Goal: Task Accomplishment & Management: Manage account settings

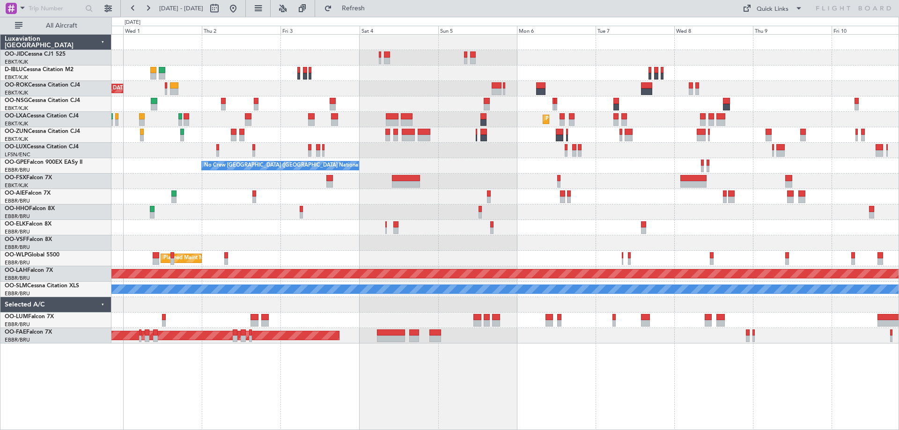
click at [312, 238] on div "Planned Maint Kortrijk-Wevelgem AOG Maint Kortrijk-Wevelgem Planned Maint Kortr…" at bounding box center [504, 189] width 787 height 309
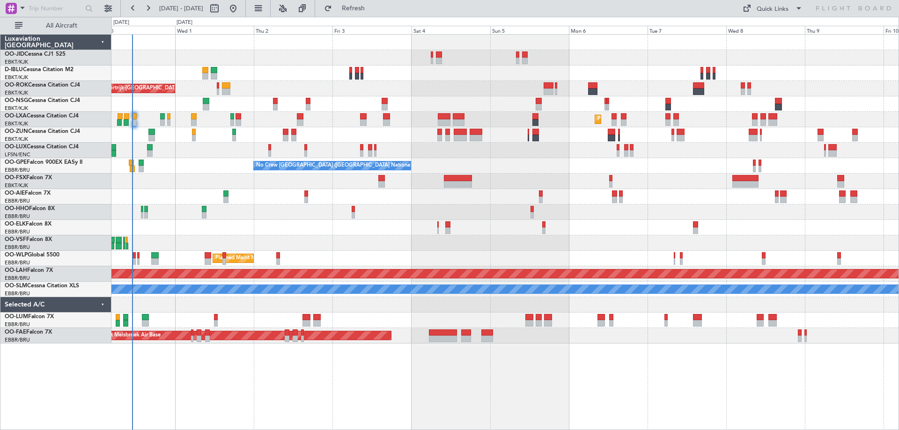
click at [392, 372] on div "Planned Maint Kortrijk-Wevelgem A/C Unavailable Kortrijk-Wevelgem AOG Maint Kor…" at bounding box center [505, 232] width 788 height 396
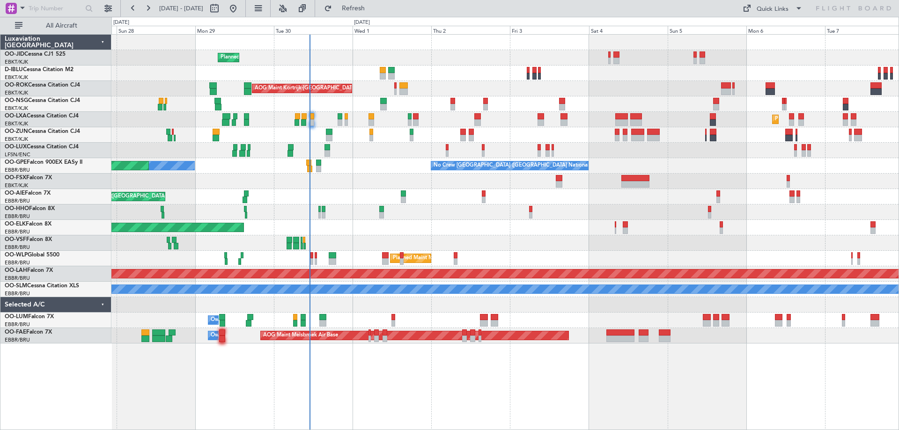
click at [662, 393] on div "Planned Maint Kortrijk-Wevelgem A/C Unavailable Brussels (Brussels National) A/…" at bounding box center [505, 232] width 788 height 396
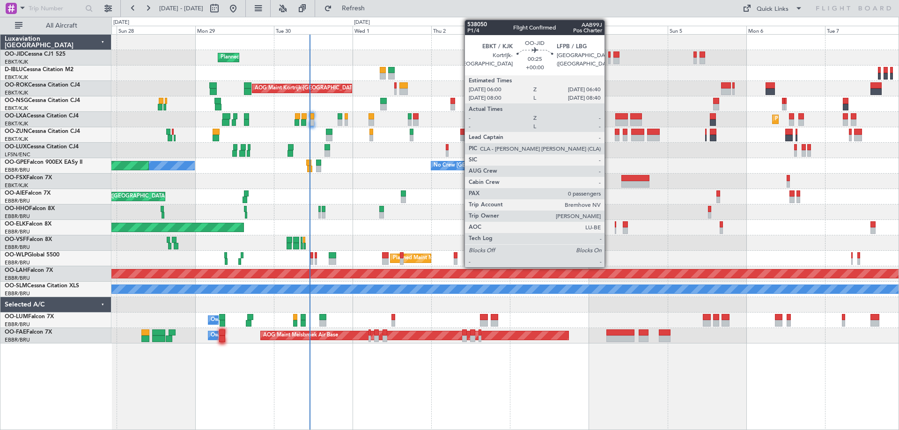
click at [609, 54] on div at bounding box center [609, 55] width 2 height 7
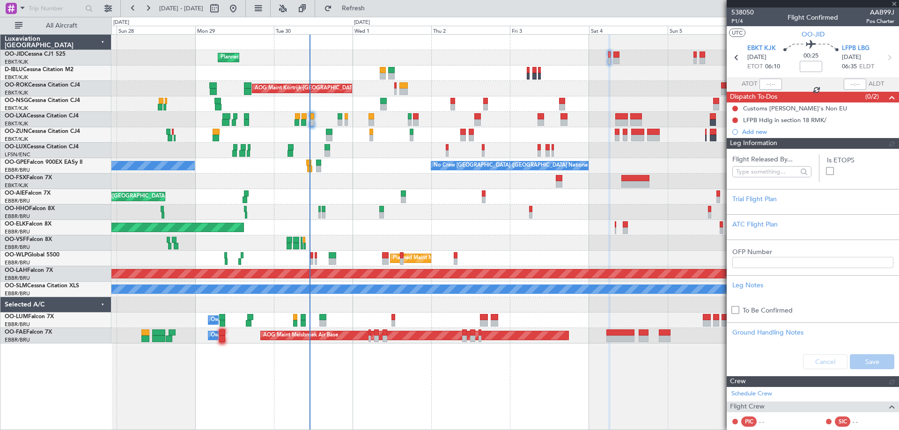
click at [58, 180] on div "Planned Maint Kortrijk-Wevelgem A/C Unavailable Brussels (Brussels National) A/…" at bounding box center [449, 223] width 899 height 413
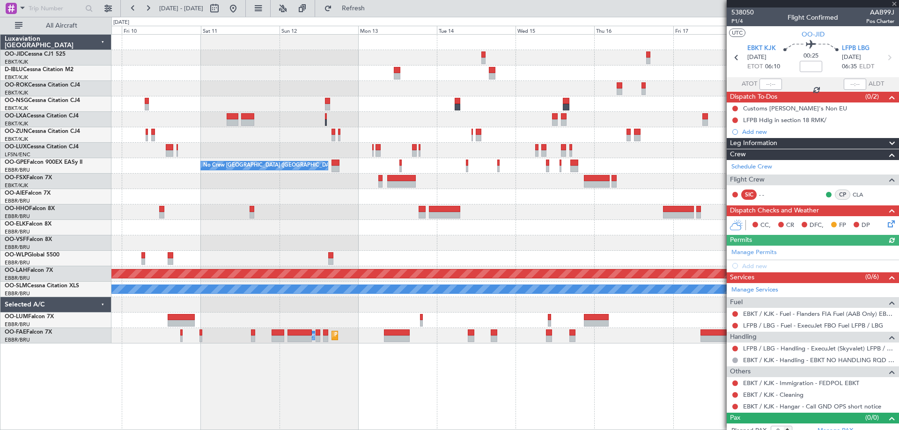
click at [121, 199] on div at bounding box center [504, 196] width 787 height 15
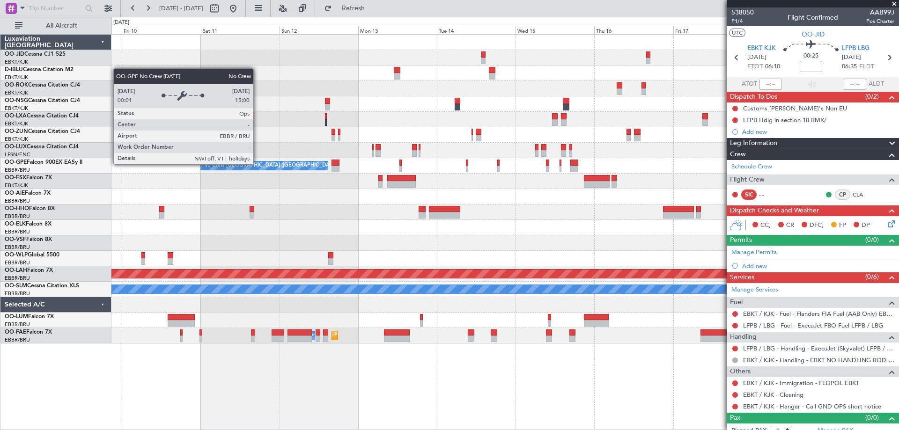
click at [583, 156] on div "No Crew Brussels (Brussels National) No Crew Brussels (Brussels National) Plann…" at bounding box center [504, 189] width 787 height 309
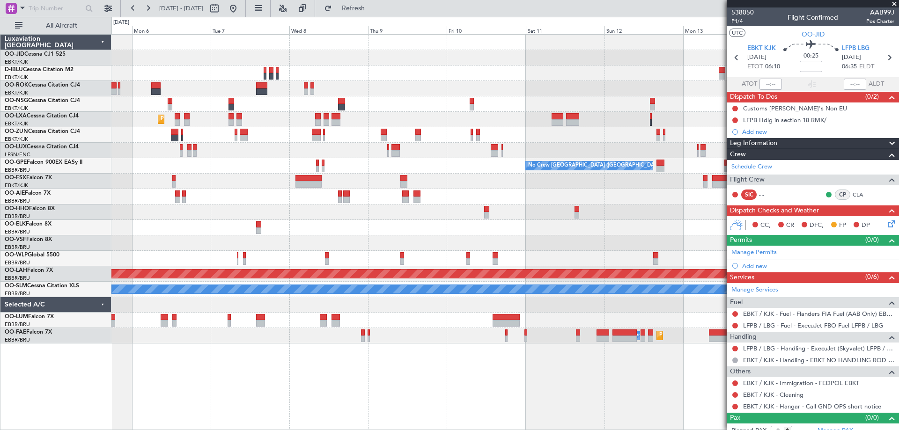
click at [545, 157] on div "Planned Maint Kortrijk-Wevelgem No Crew Brussels (Brussels National) No Crew Br…" at bounding box center [504, 189] width 787 height 309
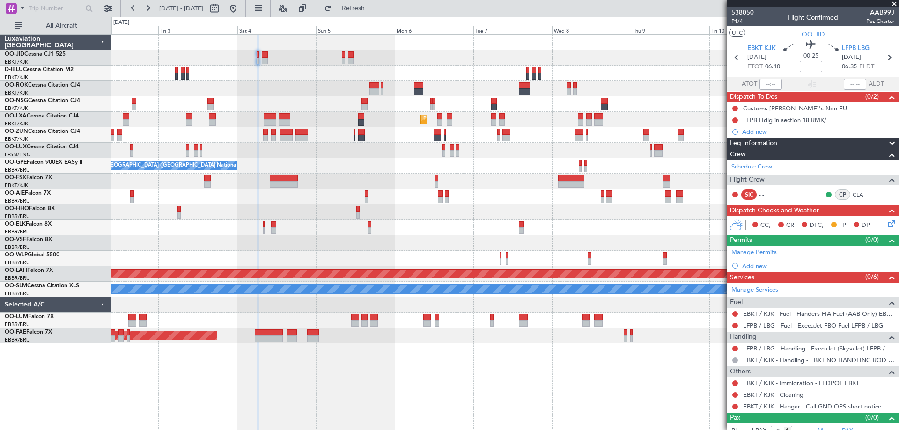
click at [559, 162] on div "No Crew Brussels (Brussels National) No Crew Brussels (Brussels National)" at bounding box center [504, 165] width 787 height 15
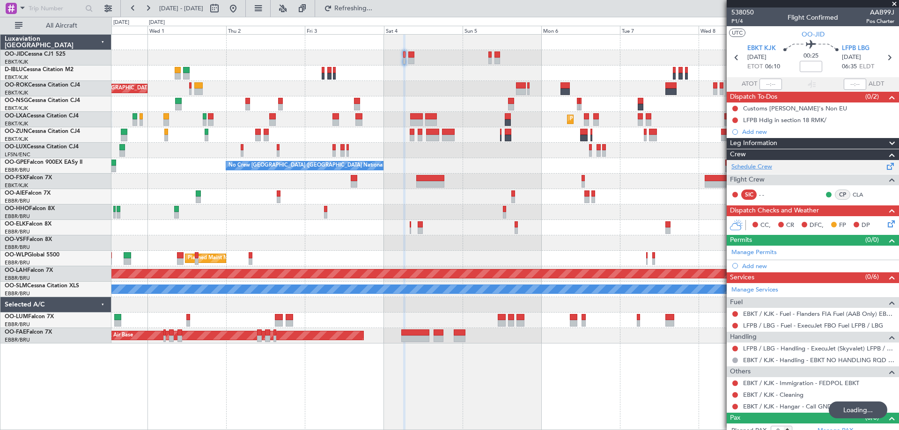
click at [761, 170] on link "Schedule Crew" at bounding box center [751, 166] width 41 height 9
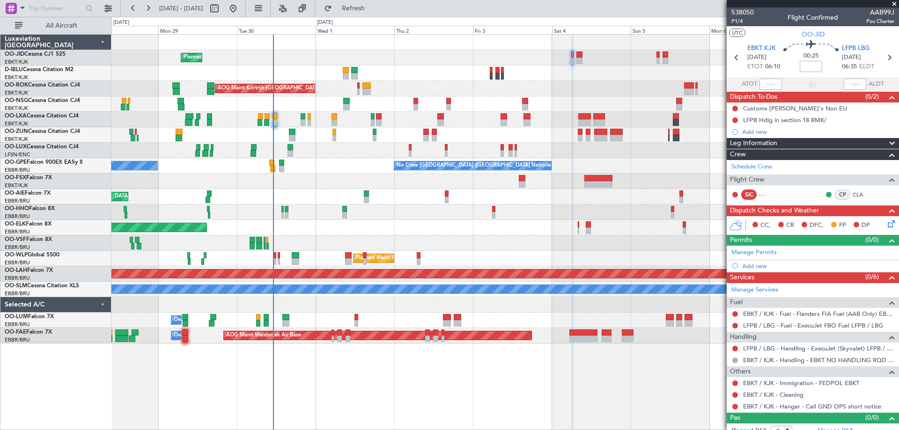
click at [346, 233] on div "Planned Maint Kortrijk-Wevelgem A/C Unavailable Brussels (Brussels National) A/…" at bounding box center [504, 189] width 787 height 309
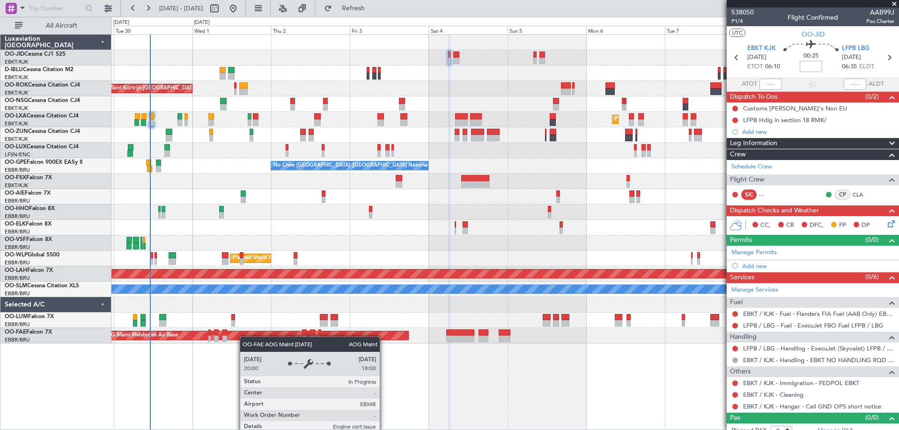
click at [244, 337] on div "Planned Maint Kortrijk-Wevelgem A/C Unavailable Kortrijk-Wevelgem AOG Maint Kor…" at bounding box center [504, 189] width 787 height 309
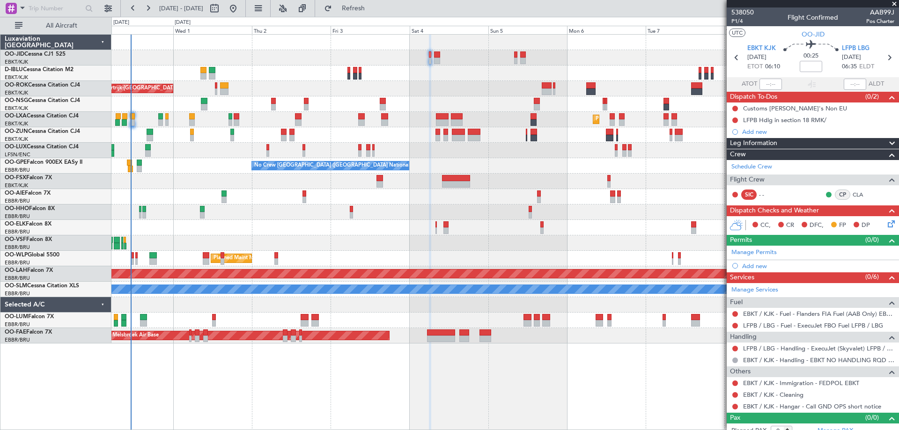
click at [500, 83] on div "Planned Maint Kortrijk-Wevelgem A/C Unavailable Kortrijk-Wevelgem AOG Maint Kor…" at bounding box center [504, 189] width 787 height 309
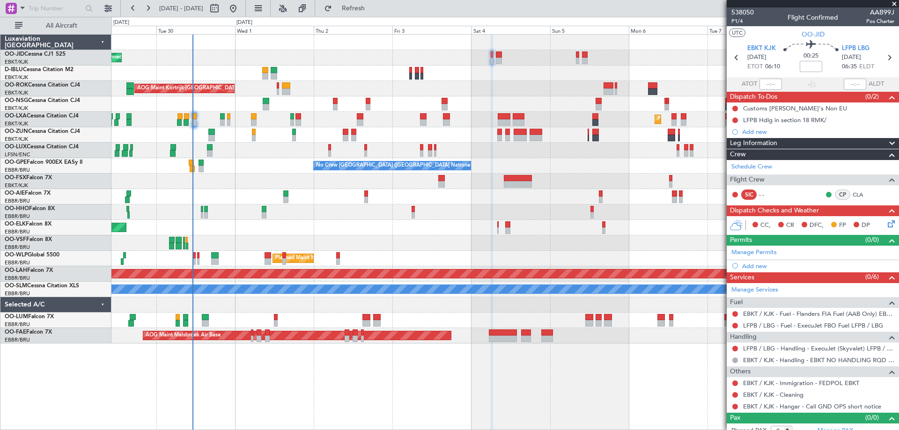
click at [253, 175] on div "Planned Maint Kortrijk-Wevelgem A/C Unavailable Kortrijk-Wevelgem AOG Maint Kor…" at bounding box center [504, 189] width 787 height 309
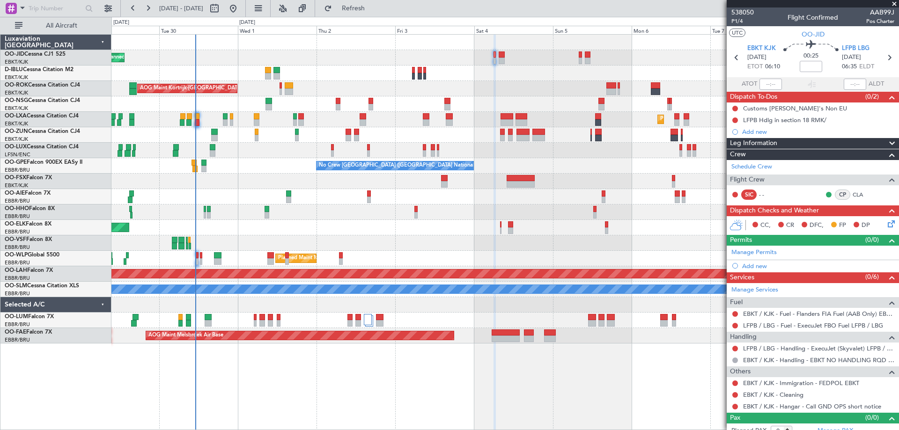
click at [351, 180] on div at bounding box center [504, 181] width 787 height 15
click at [274, 134] on div at bounding box center [504, 134] width 787 height 15
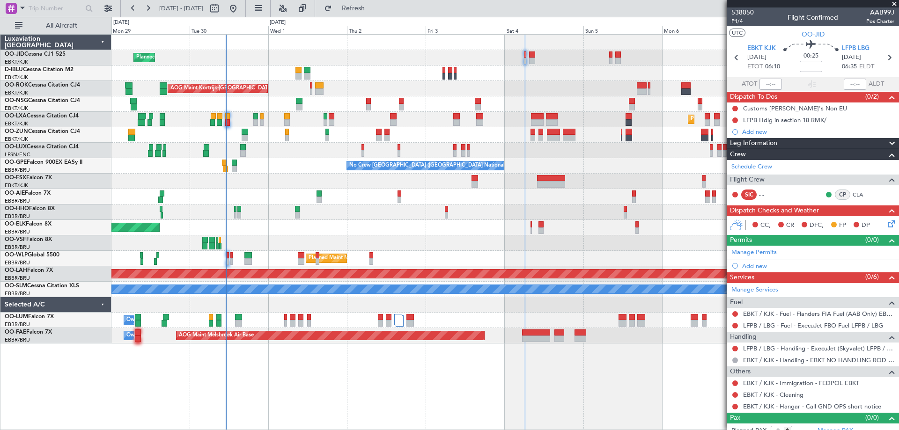
click at [213, 153] on div "Planned Maint Kortrijk-Wevelgem A/C Unavailable Kortrijk-Wevelgem A/C Unavailab…" at bounding box center [504, 189] width 787 height 309
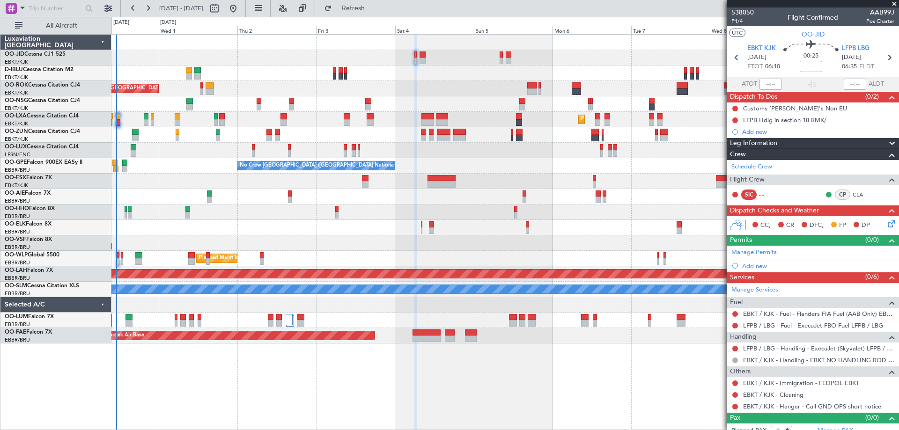
click at [416, 248] on div "Planned Maint Kortrijk-Wevelgem A/C Unavailable Kortrijk-Wevelgem AOG Maint Kor…" at bounding box center [504, 189] width 787 height 309
click at [270, 198] on div "Planned Maint London (Farnborough)" at bounding box center [504, 196] width 787 height 15
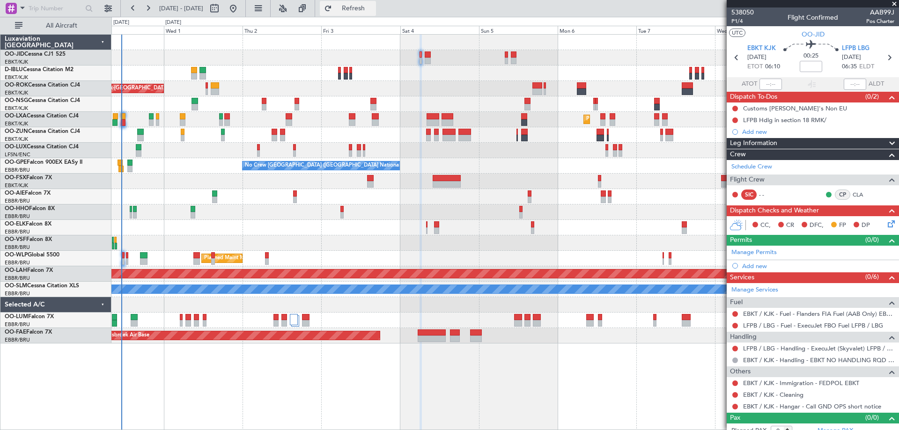
click at [373, 5] on span "Refresh" at bounding box center [353, 8] width 39 height 7
click at [376, 15] on button "Refresh" at bounding box center [348, 8] width 56 height 15
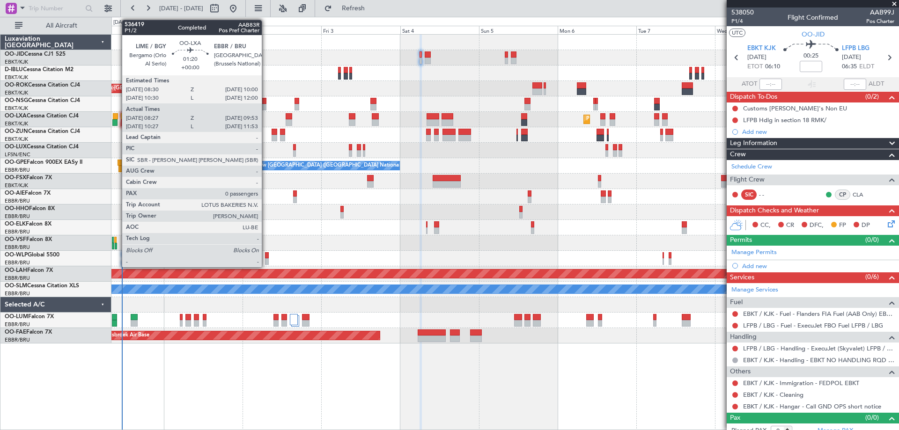
click at [117, 116] on div at bounding box center [115, 116] width 5 height 7
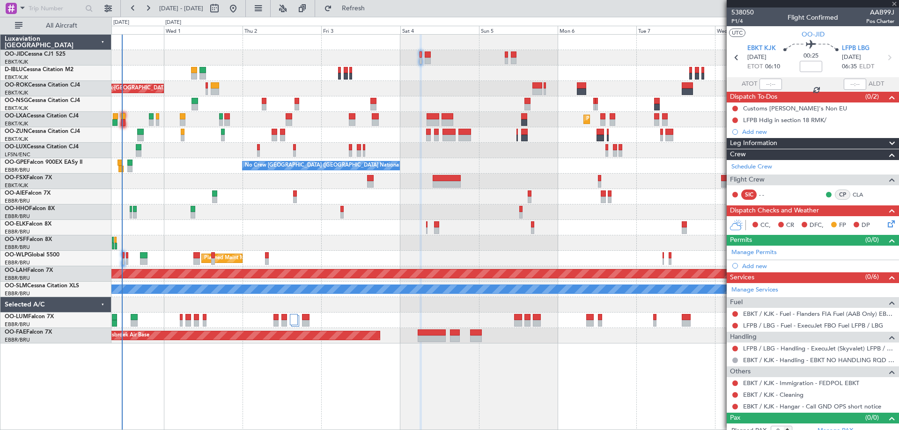
type input "08:32"
type input "09:48"
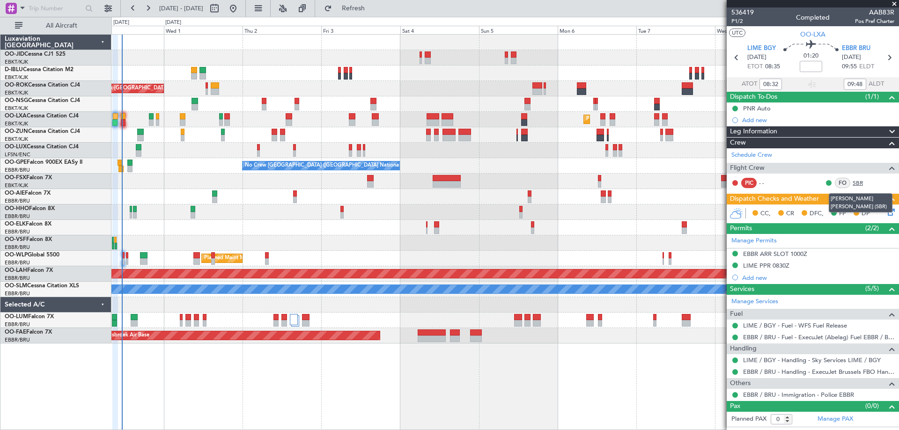
click at [863, 182] on link "SBR" at bounding box center [863, 183] width 21 height 8
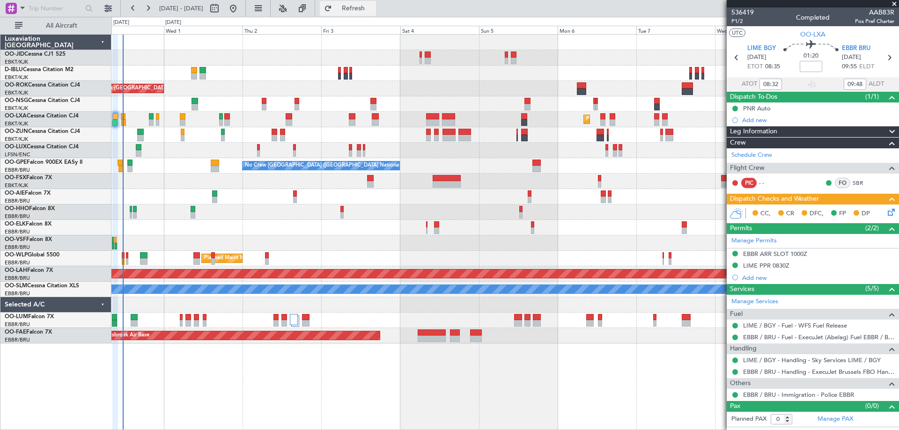
click at [373, 6] on span "Refresh" at bounding box center [353, 8] width 39 height 7
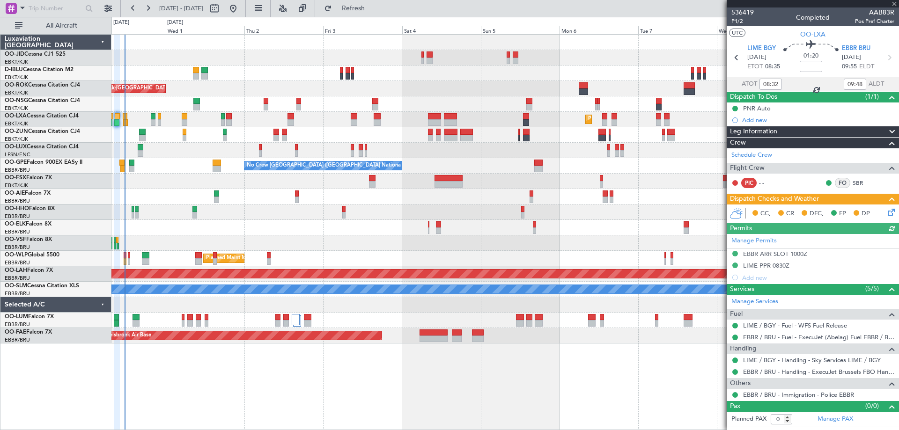
click at [318, 238] on div "Planned Maint Kortrijk-Wevelgem A/C Unavailable Kortrijk-Wevelgem AOG Maint Kor…" at bounding box center [504, 189] width 787 height 309
click at [235, 73] on div "A/C Unavailable Kortrijk-Wevelgem" at bounding box center [504, 73] width 787 height 15
click at [371, 10] on span "Refresh" at bounding box center [353, 8] width 39 height 7
click at [260, 208] on div at bounding box center [504, 212] width 787 height 15
click at [531, 85] on div "AOG Maint Kortrijk-Wevelgem" at bounding box center [504, 88] width 787 height 15
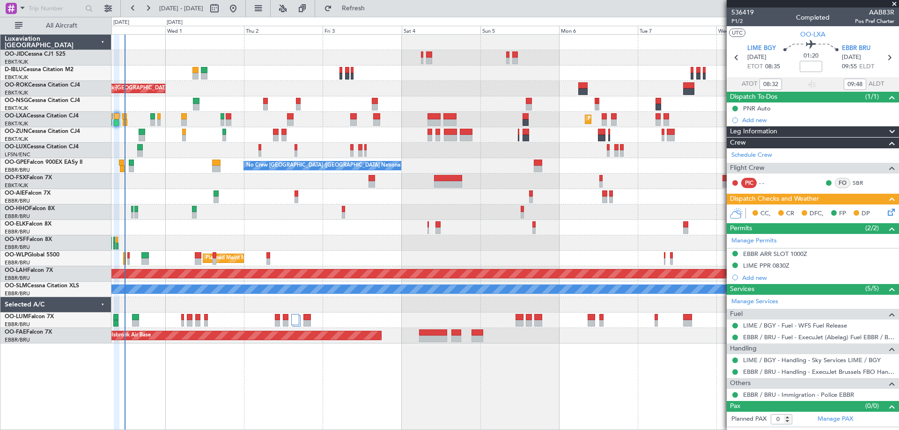
click at [312, 259] on div "Planned Maint Milan (Linate)" at bounding box center [504, 258] width 787 height 15
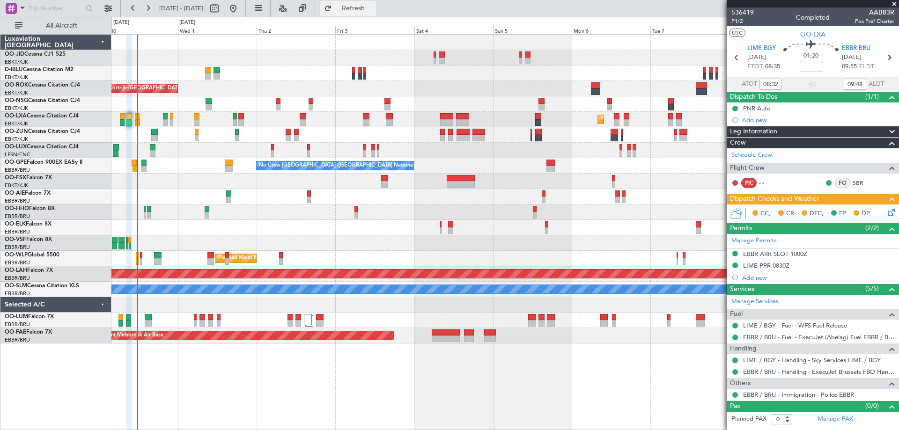
click at [366, 7] on span "Refresh" at bounding box center [353, 8] width 39 height 7
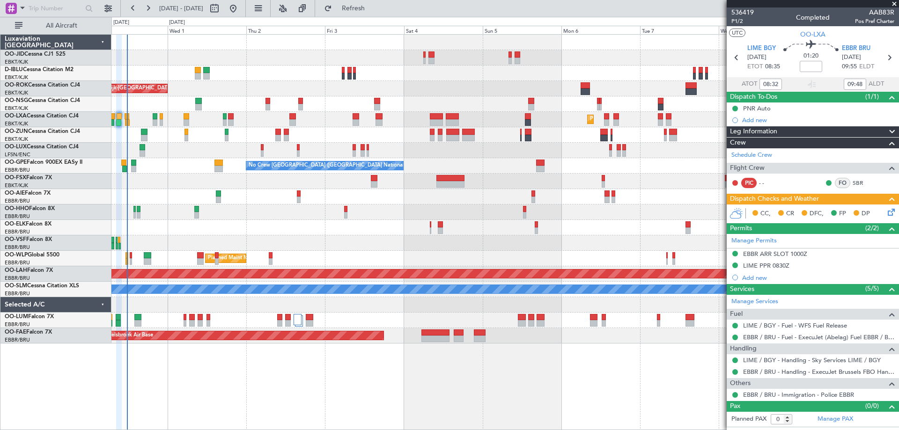
click at [292, 229] on div "Planned Maint Kortrijk-[GEOGRAPHIC_DATA]" at bounding box center [504, 227] width 787 height 15
click at [468, 214] on div at bounding box center [504, 212] width 787 height 15
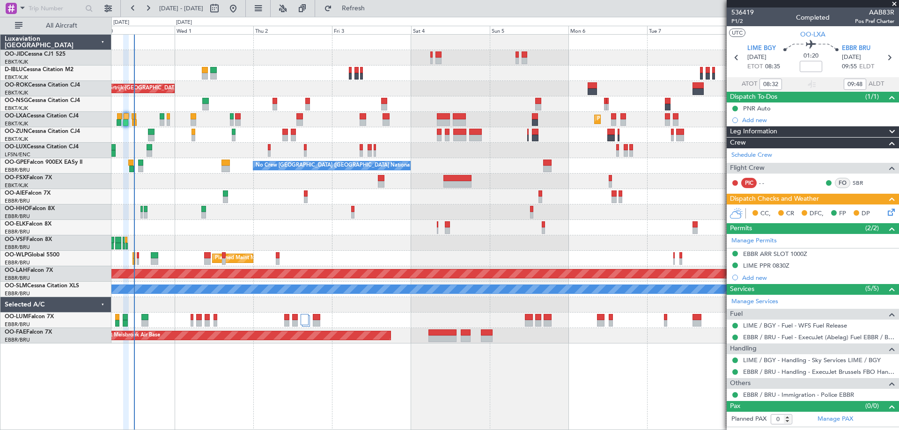
click at [270, 197] on div "Planned Maint London (Farnborough)" at bounding box center [504, 196] width 787 height 15
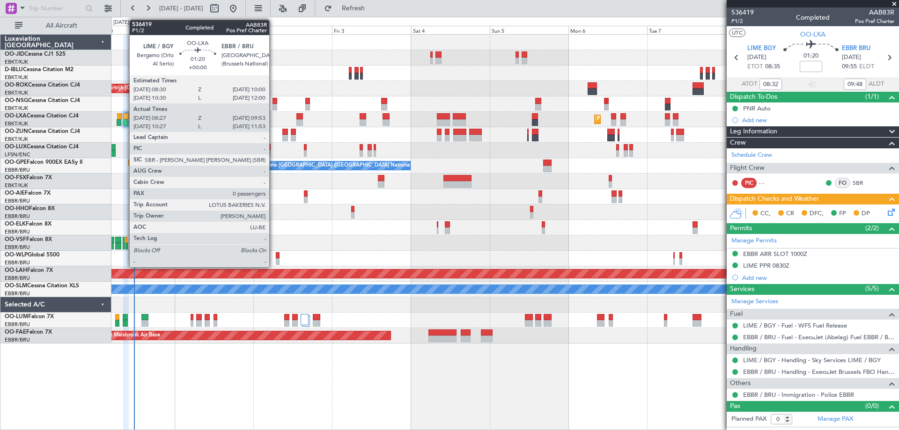
click at [124, 118] on div at bounding box center [126, 116] width 5 height 7
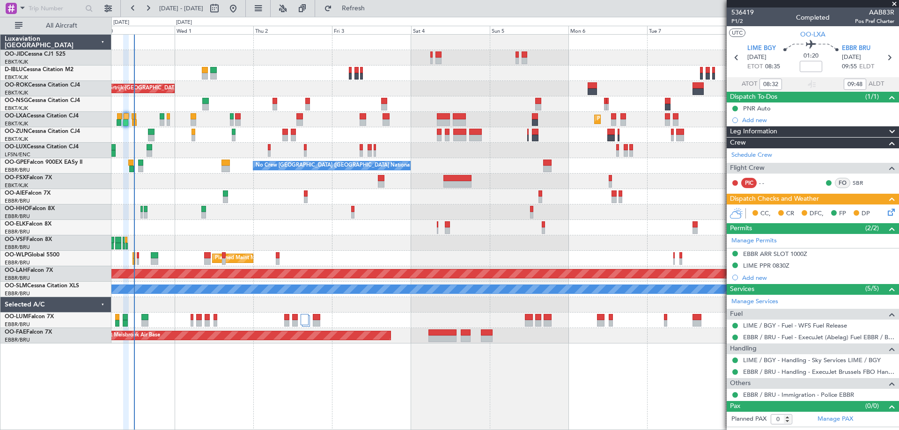
click at [318, 218] on div at bounding box center [504, 212] width 787 height 15
click at [409, 140] on div at bounding box center [504, 134] width 787 height 15
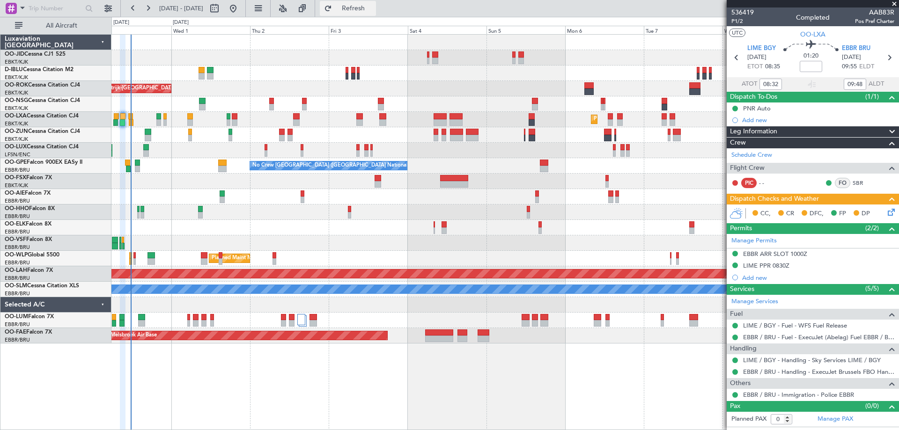
click at [371, 11] on span "Refresh" at bounding box center [353, 8] width 39 height 7
